Goal: Use online tool/utility: Utilize a website feature to perform a specific function

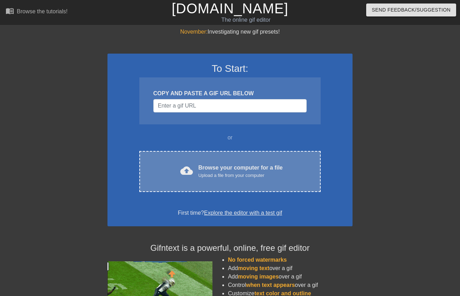
click at [230, 165] on div "Browse your computer for a file Upload a file from your computer" at bounding box center [240, 170] width 84 height 15
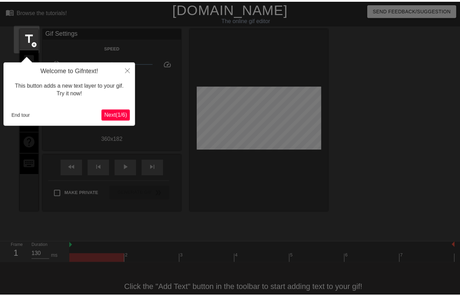
scroll to position [16, 0]
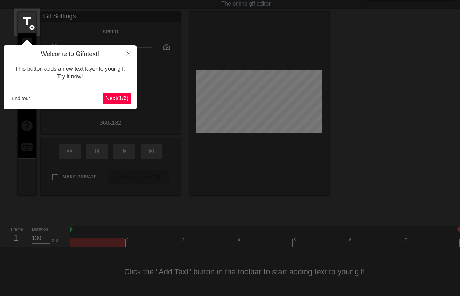
click at [128, 52] on icon "Close" at bounding box center [128, 53] width 5 height 5
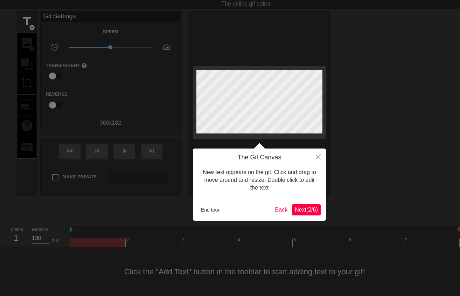
scroll to position [0, 0]
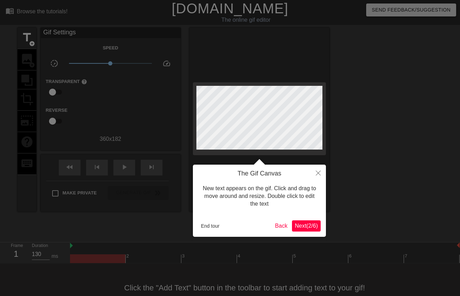
click at [300, 226] on span "Next ( 2 / 6 )" at bounding box center [306, 225] width 23 height 6
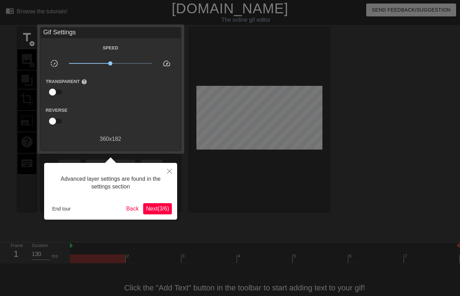
scroll to position [16, 0]
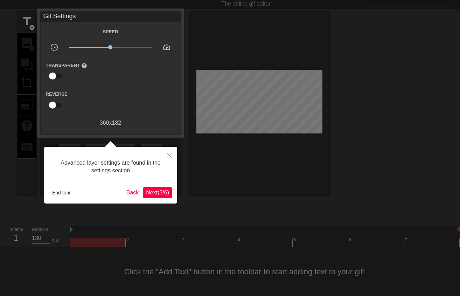
click at [162, 191] on span "Next ( 3 / 6 )" at bounding box center [157, 192] width 23 height 6
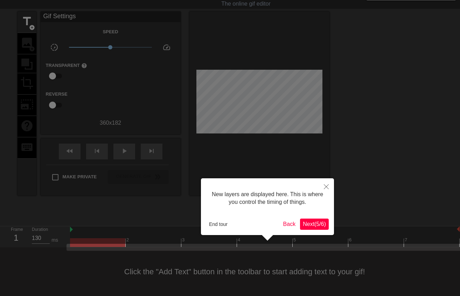
click at [303, 224] on span "Next ( 5 / 6 )" at bounding box center [314, 224] width 23 height 6
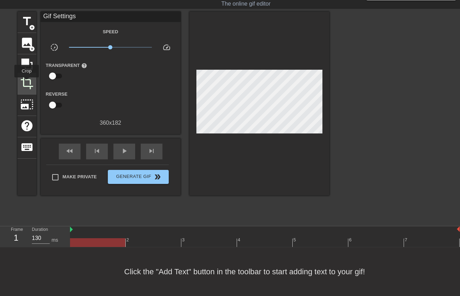
click at [27, 82] on span "crop" at bounding box center [26, 82] width 13 height 13
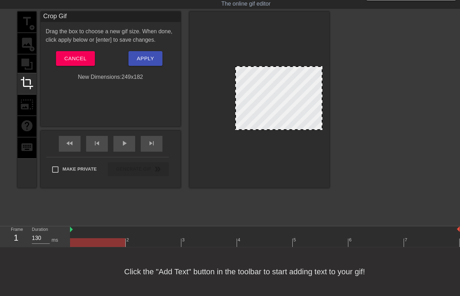
drag, startPoint x: 197, startPoint y: 94, endPoint x: 236, endPoint y: 97, distance: 38.9
click at [151, 60] on span "Apply" at bounding box center [145, 58] width 17 height 9
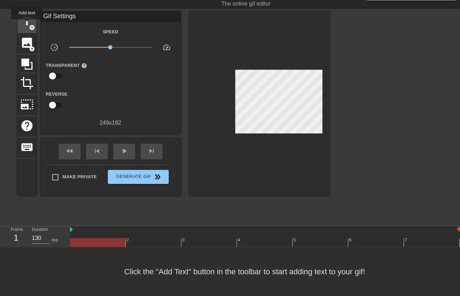
click at [27, 24] on span "title" at bounding box center [26, 21] width 13 height 13
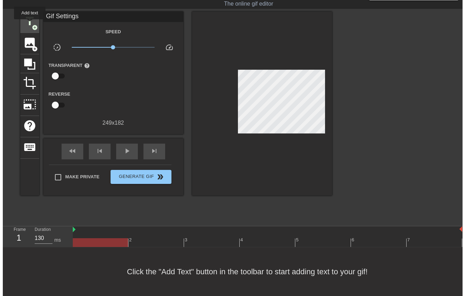
scroll to position [0, 0]
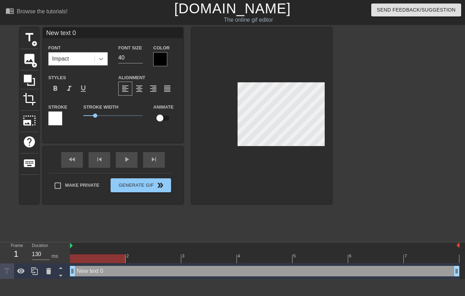
click at [101, 60] on icon at bounding box center [101, 59] width 4 height 2
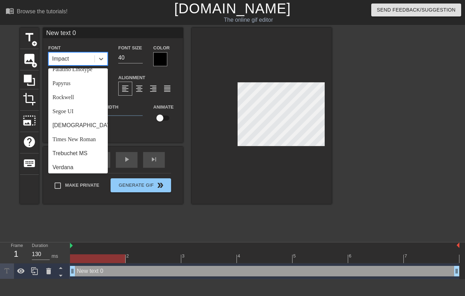
scroll to position [250, 0]
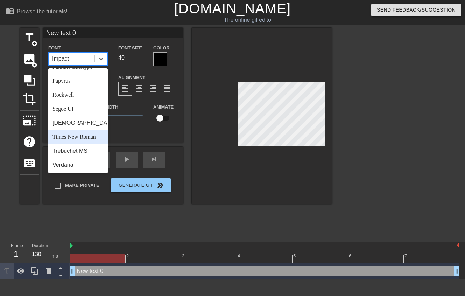
click at [84, 136] on div "Times New Roman" at bounding box center [77, 137] width 59 height 14
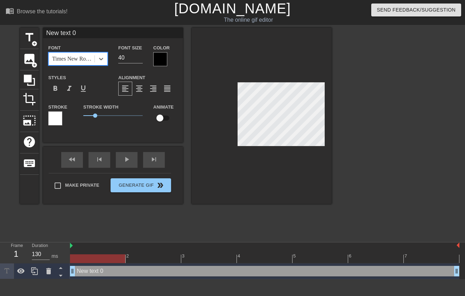
click at [161, 61] on div at bounding box center [160, 59] width 14 height 14
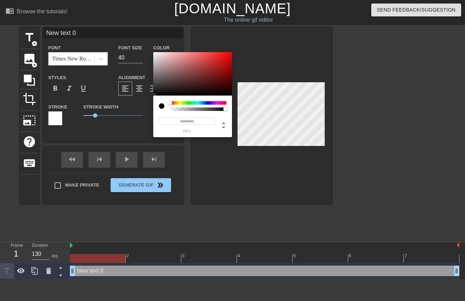
click at [208, 102] on div at bounding box center [198, 102] width 56 height 3
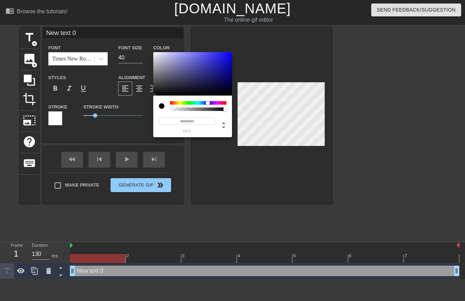
type input "#090843"
click at [223, 84] on div at bounding box center [192, 73] width 79 height 43
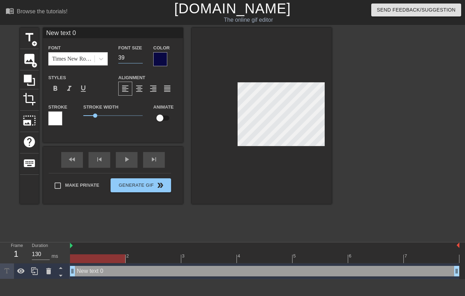
click at [140, 59] on input "39" at bounding box center [130, 57] width 24 height 11
click at [140, 59] on input "38" at bounding box center [130, 57] width 24 height 11
click at [140, 59] on input "37" at bounding box center [130, 57] width 24 height 11
click at [140, 59] on input "36" at bounding box center [130, 57] width 24 height 11
click at [140, 59] on input "35" at bounding box center [130, 57] width 24 height 11
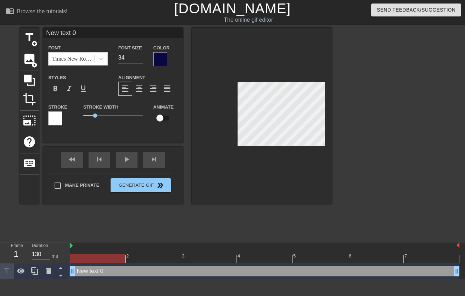
click at [140, 59] on input "34" at bounding box center [130, 57] width 24 height 11
click at [140, 59] on input "33" at bounding box center [130, 57] width 24 height 11
click at [140, 59] on input "32" at bounding box center [130, 57] width 24 height 11
click at [140, 59] on input "31" at bounding box center [130, 57] width 24 height 11
click at [140, 59] on input "30" at bounding box center [130, 57] width 24 height 11
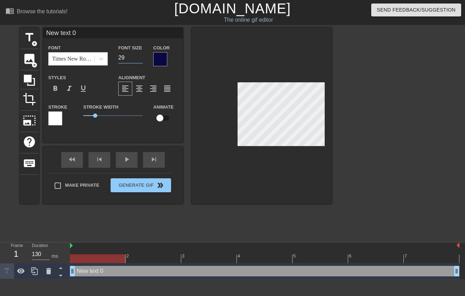
click at [140, 59] on input "29" at bounding box center [130, 57] width 24 height 11
click at [140, 59] on input "28" at bounding box center [130, 57] width 24 height 11
click at [140, 59] on input "27" at bounding box center [130, 57] width 24 height 11
click at [140, 59] on input "26" at bounding box center [130, 57] width 24 height 11
click at [140, 59] on input "25" at bounding box center [130, 57] width 24 height 11
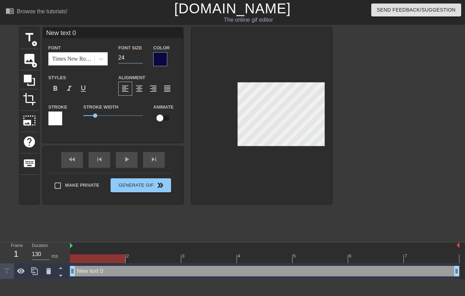
click at [140, 59] on input "24" at bounding box center [130, 57] width 24 height 11
type input "23"
click at [140, 59] on input "23" at bounding box center [130, 57] width 24 height 11
click at [100, 56] on icon at bounding box center [101, 58] width 7 height 7
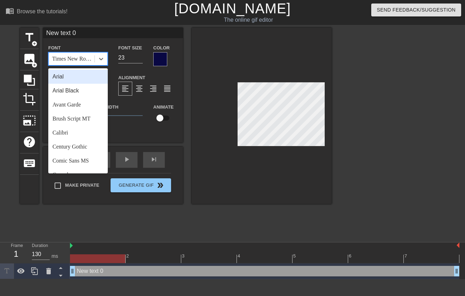
click at [82, 58] on div "Times New Roman" at bounding box center [73, 59] width 43 height 8
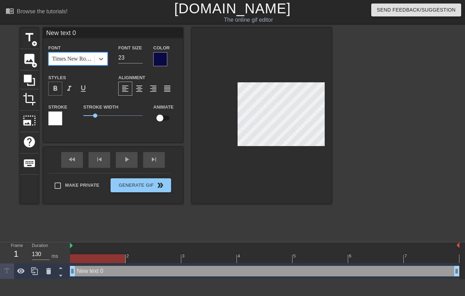
click at [56, 88] on span "format_bold" at bounding box center [55, 88] width 8 height 8
click at [255, 176] on div at bounding box center [262, 116] width 140 height 176
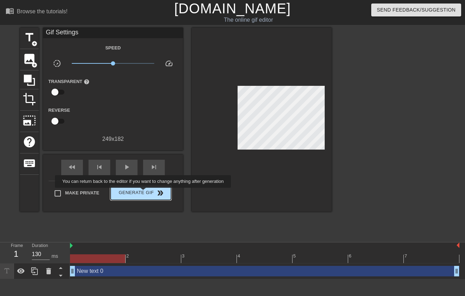
click at [148, 192] on span "Generate Gif double_arrow" at bounding box center [140, 193] width 55 height 8
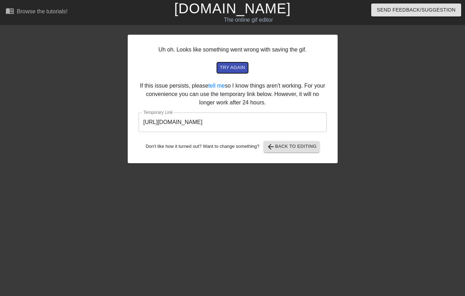
click at [236, 68] on span "try again" at bounding box center [232, 68] width 25 height 8
click at [284, 147] on span "arrow_back Back to Editing" at bounding box center [292, 146] width 50 height 8
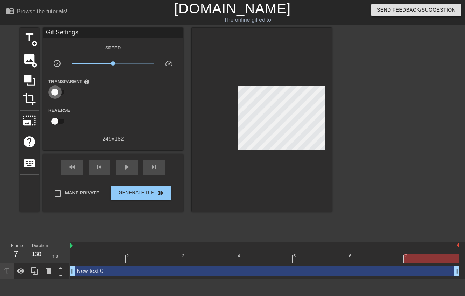
click at [64, 92] on input "checkbox" at bounding box center [55, 91] width 40 height 13
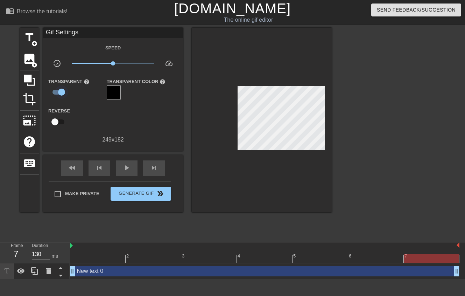
click at [54, 91] on input "checkbox" at bounding box center [62, 91] width 40 height 13
checkbox input "false"
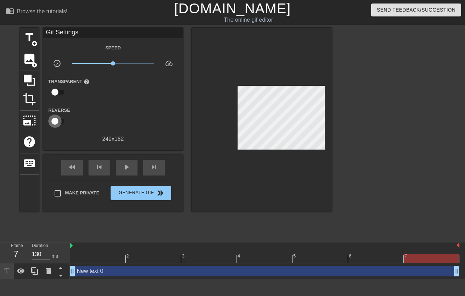
click at [61, 120] on input "checkbox" at bounding box center [55, 120] width 40 height 13
click at [56, 121] on input "checkbox" at bounding box center [62, 120] width 40 height 13
checkbox input "false"
